Goal: Task Accomplishment & Management: Manage account settings

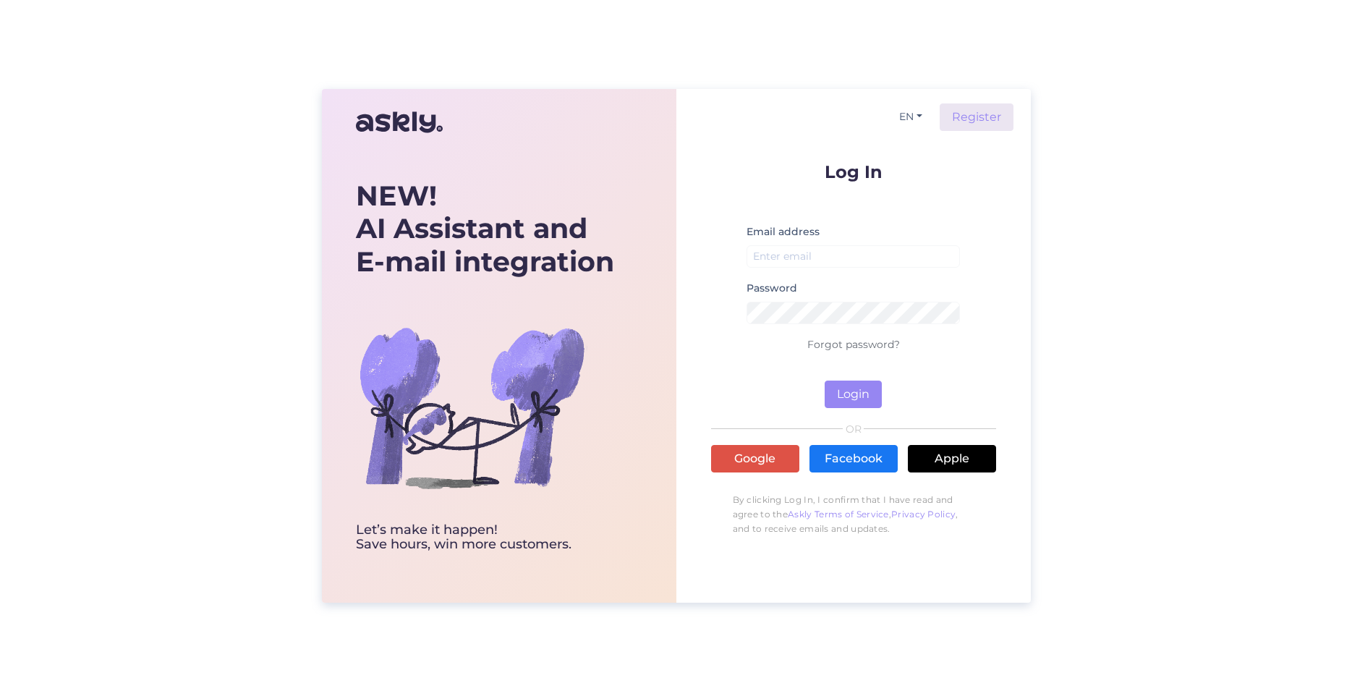
click at [1079, 347] on div "NEW! AI Assistant and E-mail integration Let’s make it happen! Save hours, win …" at bounding box center [676, 345] width 1352 height 691
click at [902, 115] on button "EN" at bounding box center [910, 116] width 35 height 21
click at [906, 167] on link "PL" at bounding box center [903, 169] width 49 height 23
click at [810, 256] on input "email" at bounding box center [853, 256] width 214 height 22
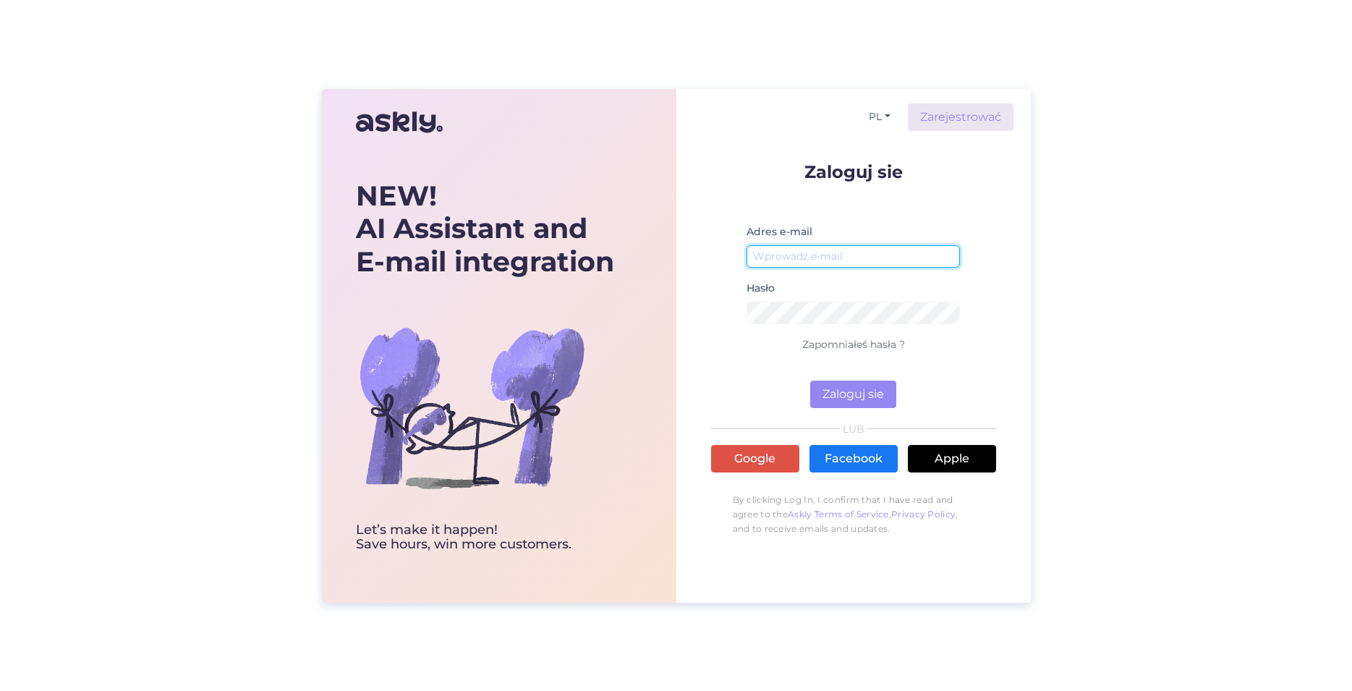
click at [808, 260] on input "email" at bounding box center [853, 256] width 214 height 22
type input "[PERSON_NAME][EMAIL_ADDRESS][DOMAIN_NAME]"
click at [834, 387] on button "Zaloguj sie" at bounding box center [853, 393] width 86 height 27
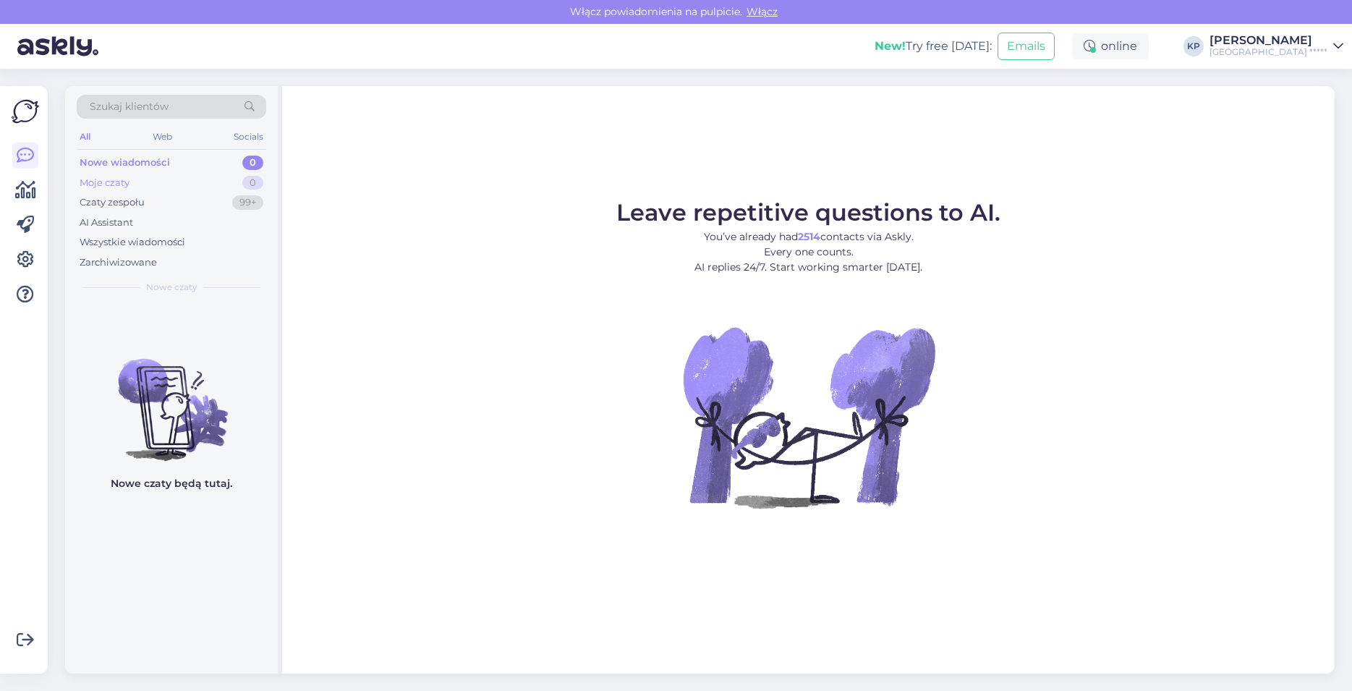
click at [202, 180] on div "Moje czaty 0" at bounding box center [171, 183] width 189 height 20
click at [199, 201] on div "Czaty zespołu 99+" at bounding box center [171, 202] width 189 height 20
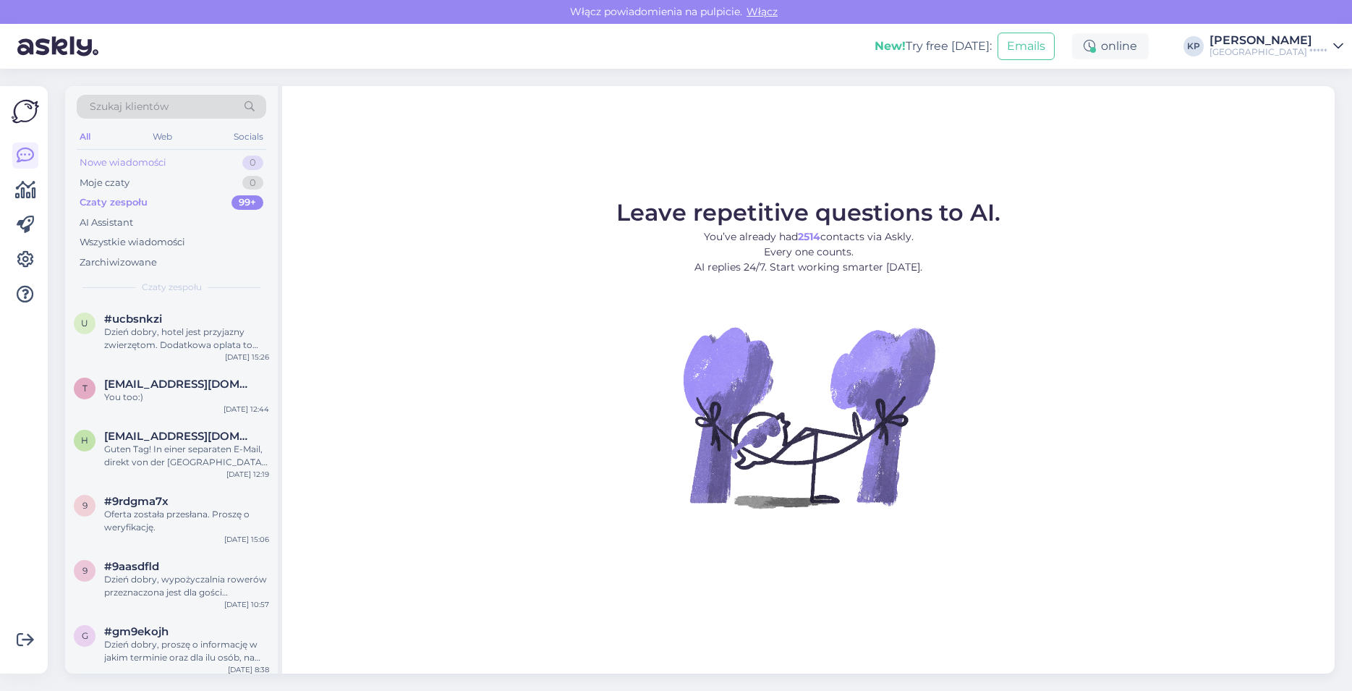
click at [197, 161] on div "Nowe wiadomości 0" at bounding box center [171, 163] width 189 height 20
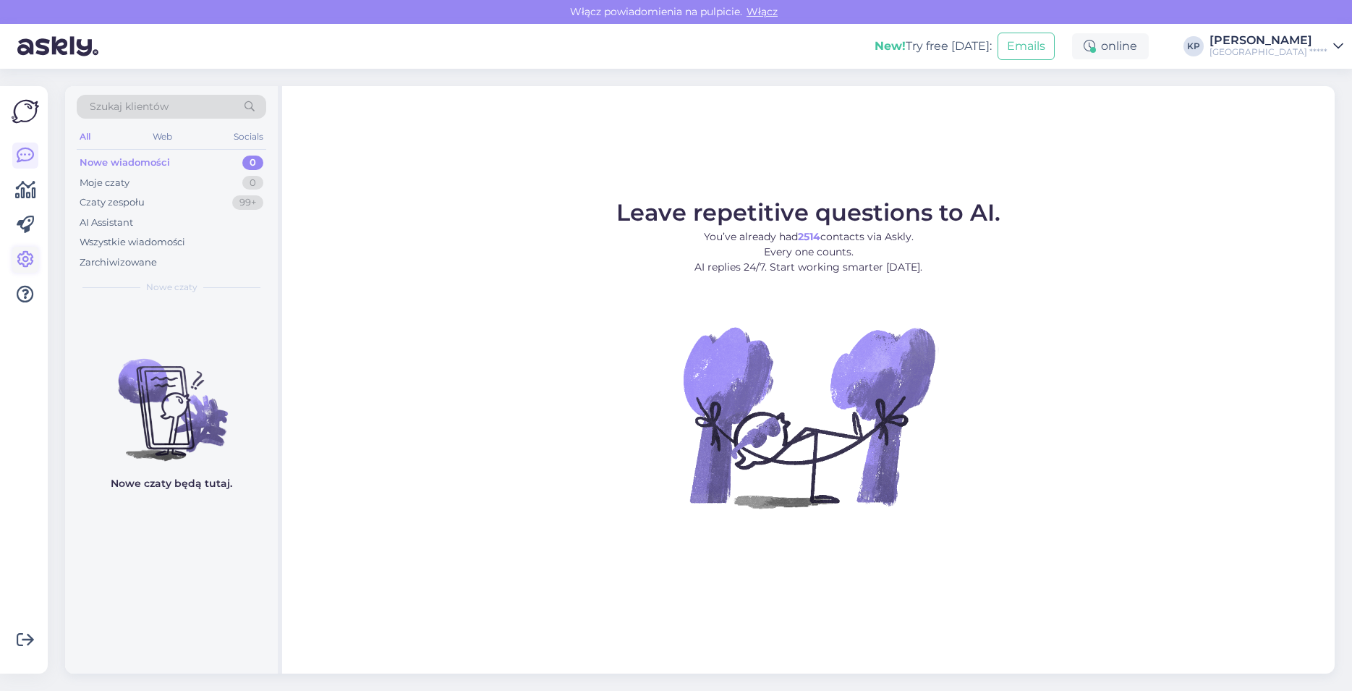
click at [32, 257] on icon at bounding box center [25, 259] width 17 height 17
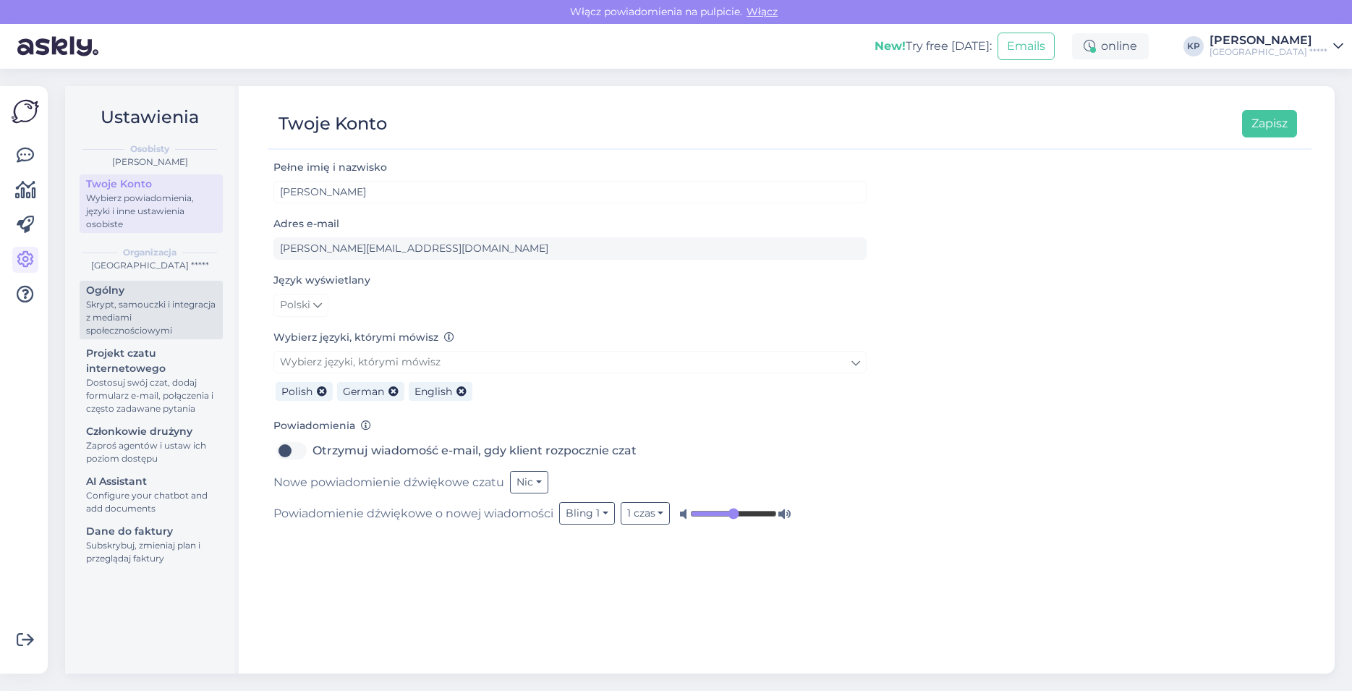
click at [131, 314] on div "Skrypt, samouczki i integracja z mediami społecznościowymi" at bounding box center [151, 317] width 130 height 39
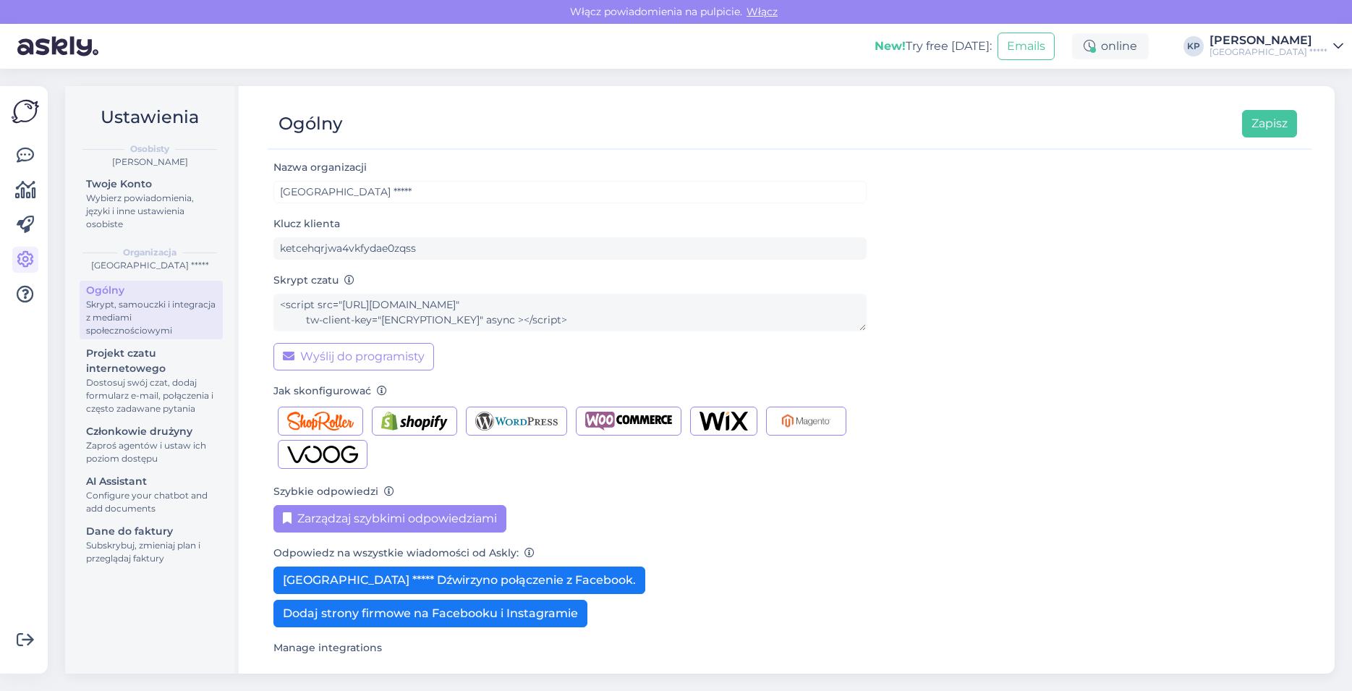
scroll to position [41, 0]
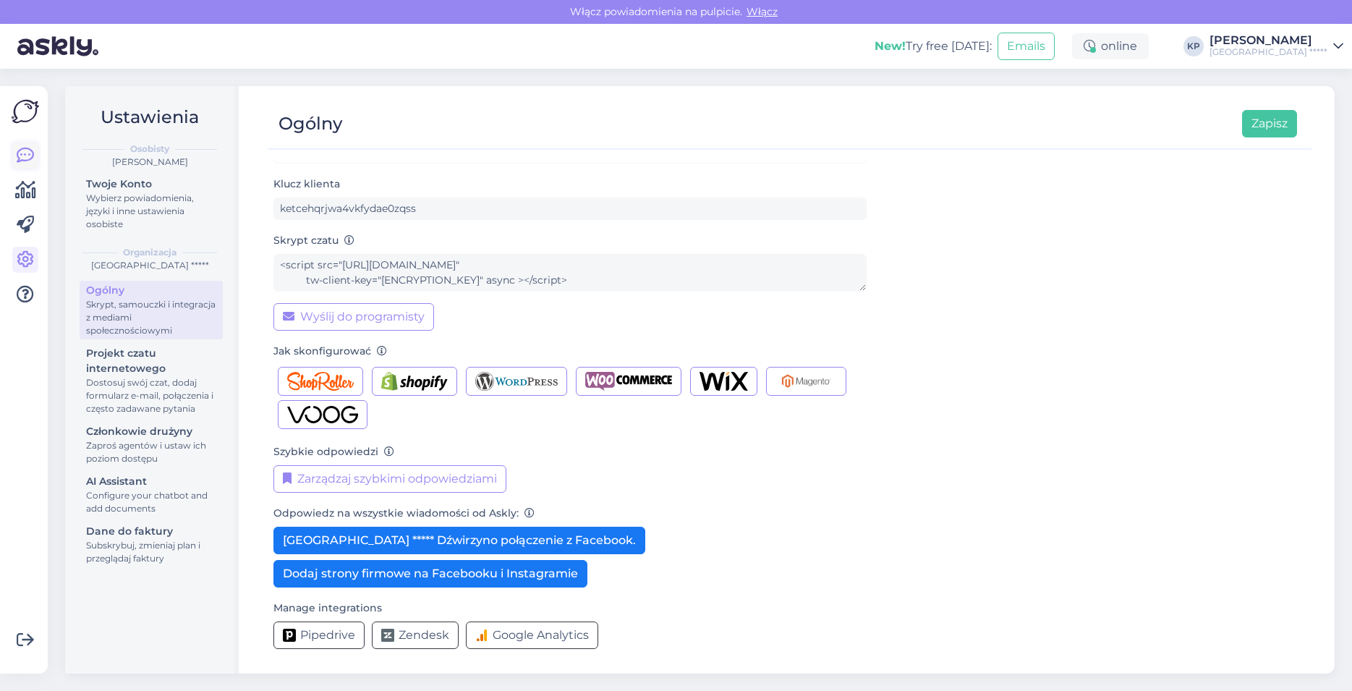
click at [30, 162] on icon at bounding box center [25, 155] width 17 height 17
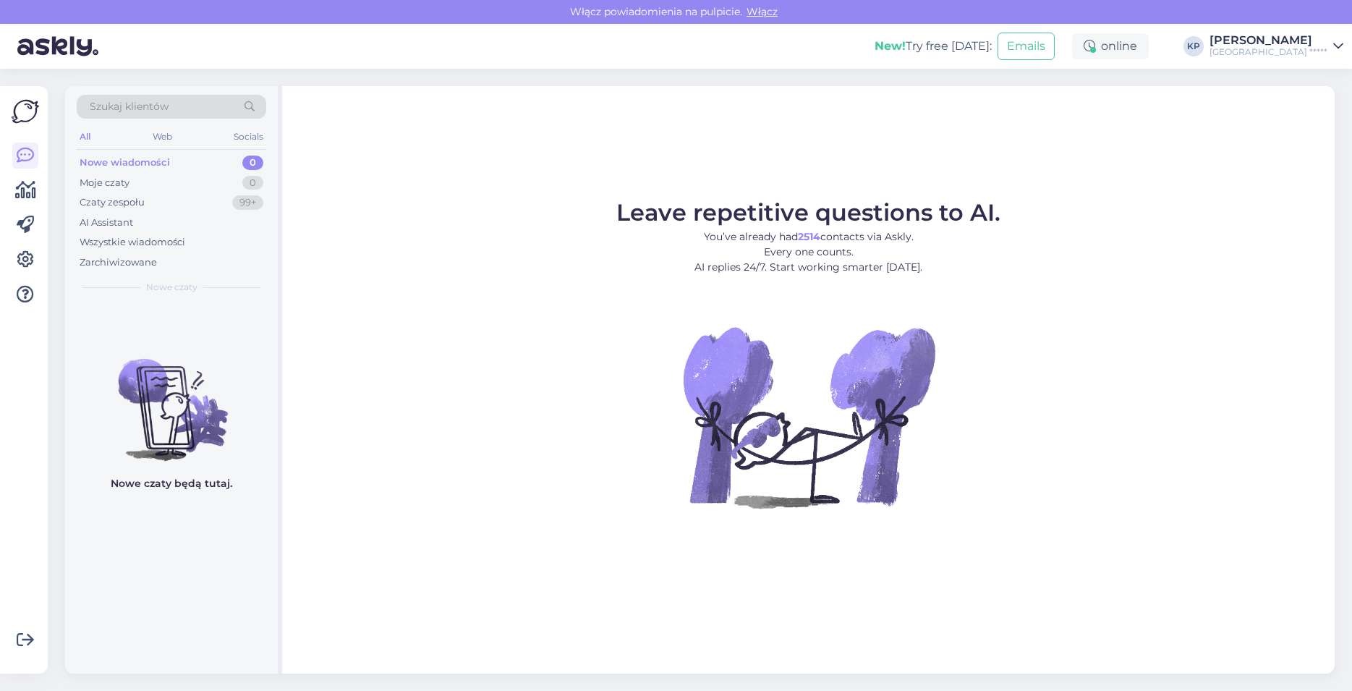
click at [30, 106] on img at bounding box center [25, 111] width 27 height 27
click at [24, 108] on img at bounding box center [25, 111] width 27 height 27
